Goal: Check status: Check status

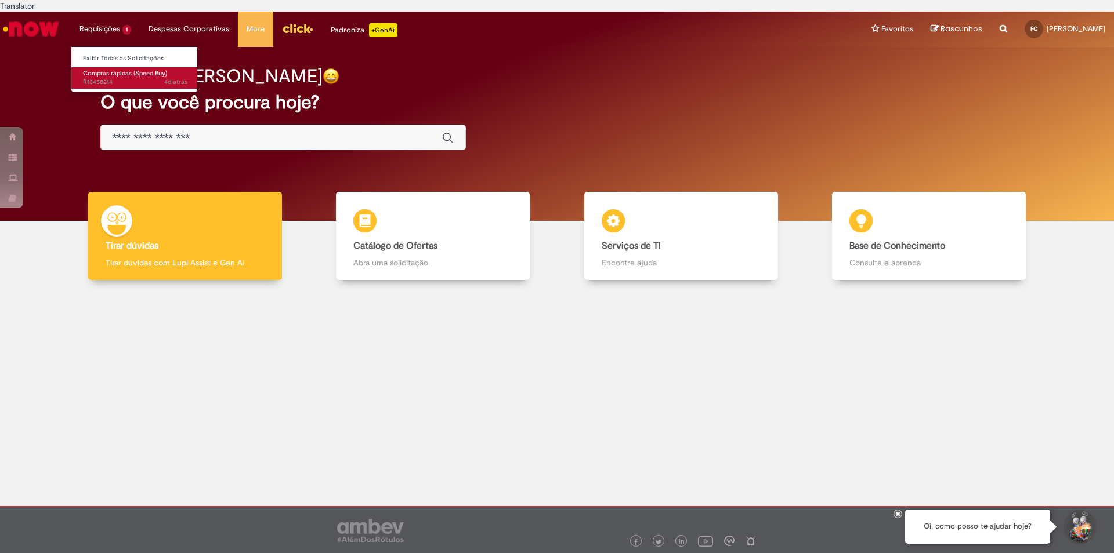
click at [134, 69] on span "Compras rápidas (Speed Buy)" at bounding box center [125, 73] width 84 height 9
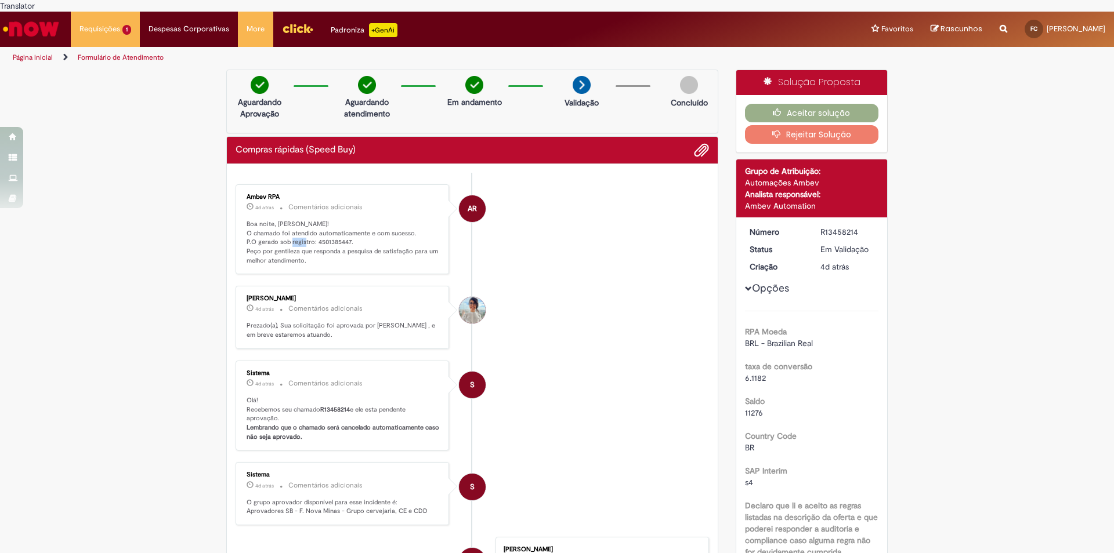
drag, startPoint x: 310, startPoint y: 231, endPoint x: 326, endPoint y: 230, distance: 16.3
click at [326, 230] on p "Boa noite, [PERSON_NAME]! O chamado foi atendido automaticamente e com sucesso.…" at bounding box center [343, 243] width 193 height 46
drag, startPoint x: 326, startPoint y: 230, endPoint x: 320, endPoint y: 230, distance: 6.4
click at [325, 230] on p "Boa noite, [PERSON_NAME]! O chamado foi atendido automaticamente e com sucesso.…" at bounding box center [343, 243] width 193 height 46
click at [309, 231] on p "Boa noite, [PERSON_NAME]! O chamado foi atendido automaticamente e com sucesso.…" at bounding box center [343, 243] width 193 height 46
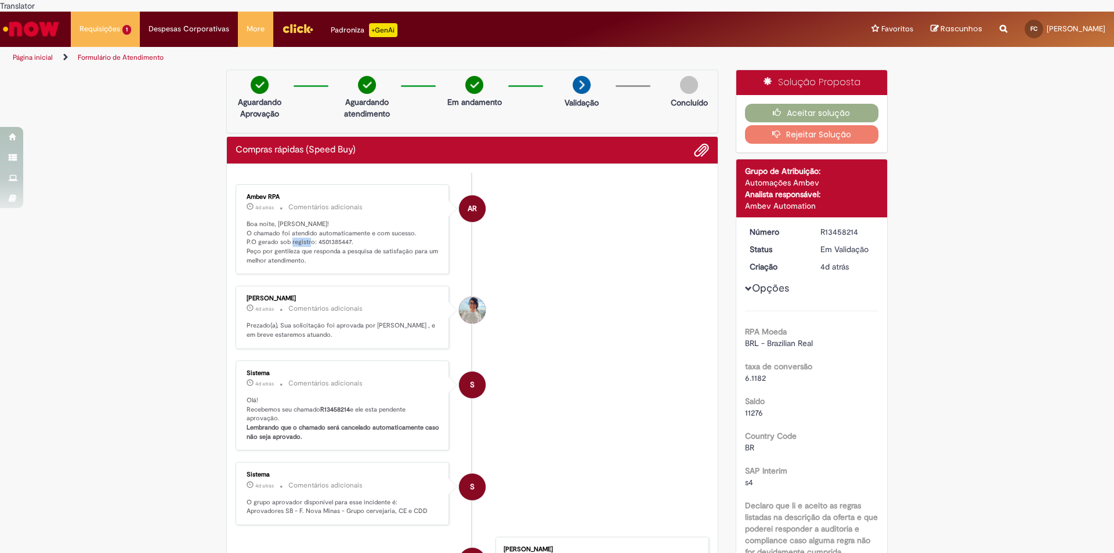
drag, startPoint x: 309, startPoint y: 231, endPoint x: 331, endPoint y: 230, distance: 21.5
click at [331, 230] on p "Boa noite, [PERSON_NAME]! O chamado foi atendido automaticamente e com sucesso.…" at bounding box center [343, 243] width 193 height 46
drag, startPoint x: 331, startPoint y: 230, endPoint x: 323, endPoint y: 230, distance: 7.6
click at [330, 230] on p "Boa noite, [PERSON_NAME]! O chamado foi atendido automaticamente e com sucesso.…" at bounding box center [343, 243] width 193 height 46
drag, startPoint x: 310, startPoint y: 230, endPoint x: 345, endPoint y: 229, distance: 34.8
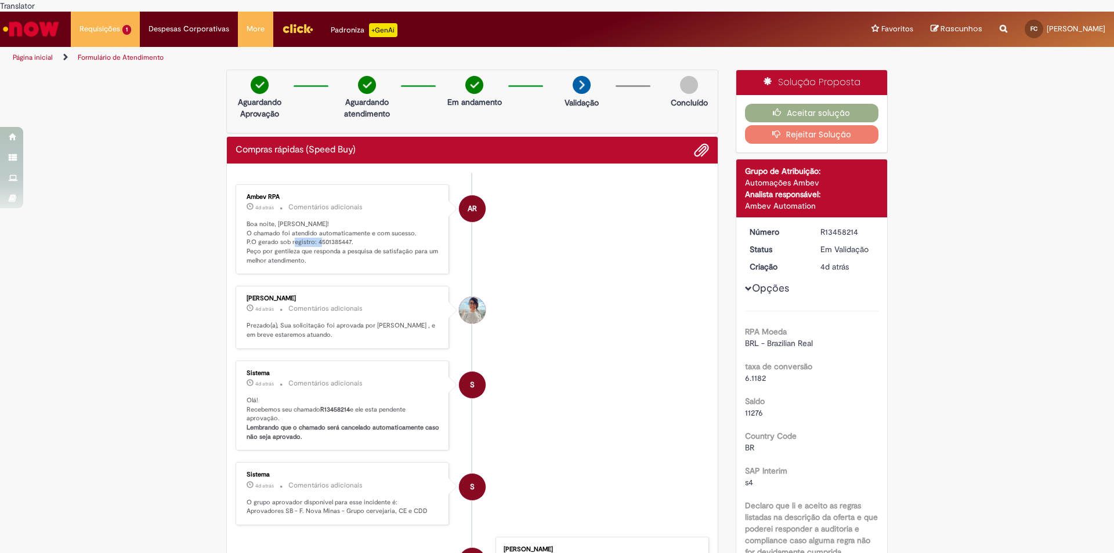
click at [345, 229] on p "Boa noite, [PERSON_NAME]! O chamado foi atendido automaticamente e com sucesso.…" at bounding box center [343, 243] width 193 height 46
copy p "4501385447"
